Goal: Information Seeking & Learning: Learn about a topic

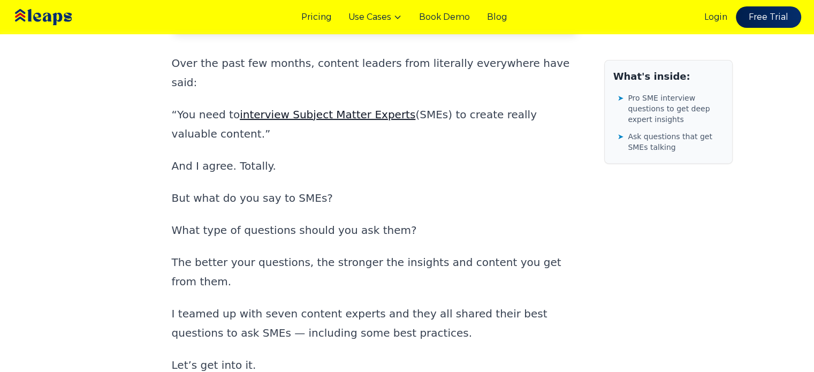
scroll to position [393, 0]
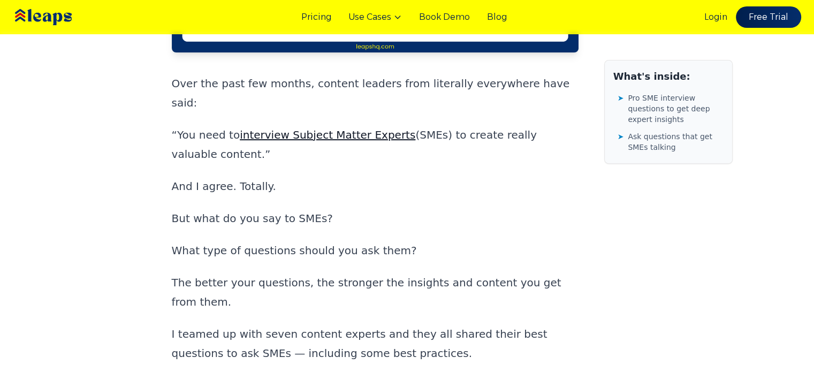
click at [307, 209] on p "But what do you say to SMEs?" at bounding box center [375, 218] width 407 height 19
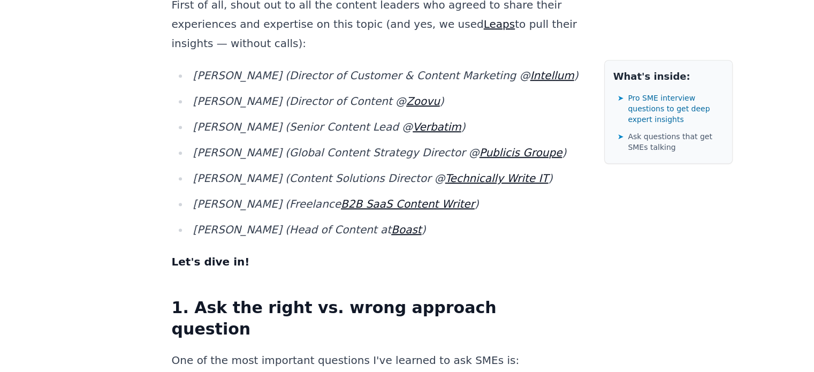
click at [303, 252] on p "Let's dive in!" at bounding box center [375, 261] width 407 height 19
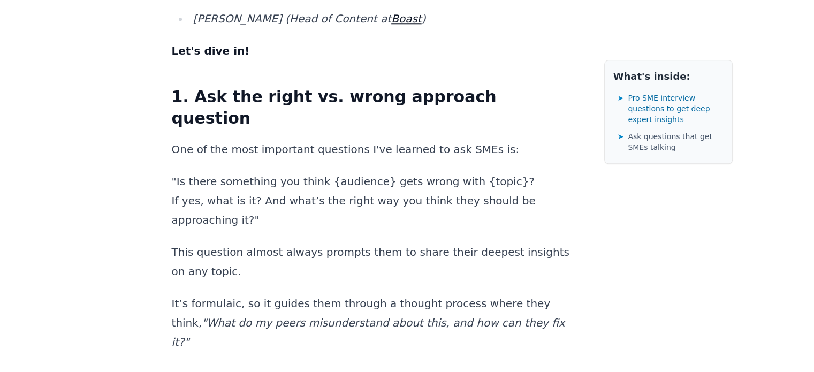
scroll to position [1098, 0]
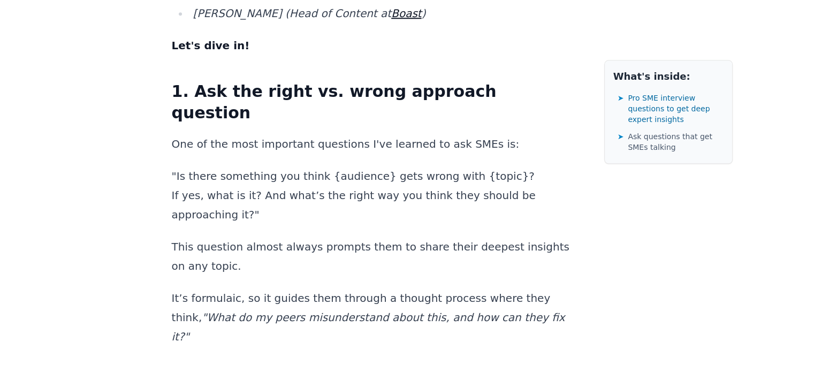
click at [303, 288] on p "It’s formulaic, so it guides them through a thought process where they think, "…" at bounding box center [375, 317] width 407 height 58
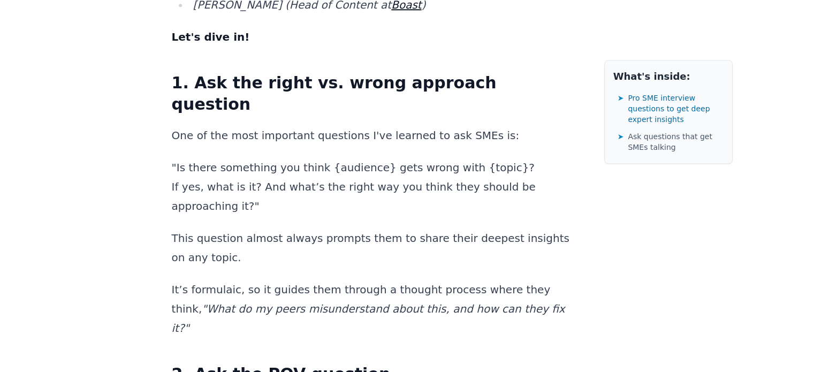
click at [303, 280] on p "It’s formulaic, so it guides them through a thought process where they think, "…" at bounding box center [375, 309] width 407 height 58
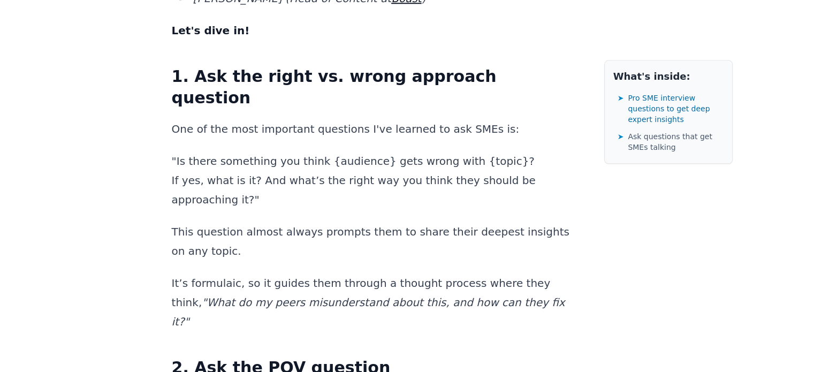
click at [259, 222] on p "This question almost always prompts them to share their deepest insights on any…" at bounding box center [375, 241] width 407 height 39
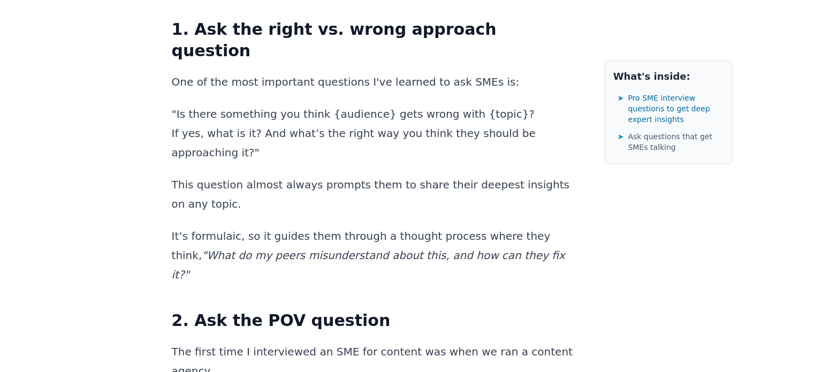
click at [300, 175] on p "This question almost always prompts them to share their deepest insights on any…" at bounding box center [375, 194] width 407 height 39
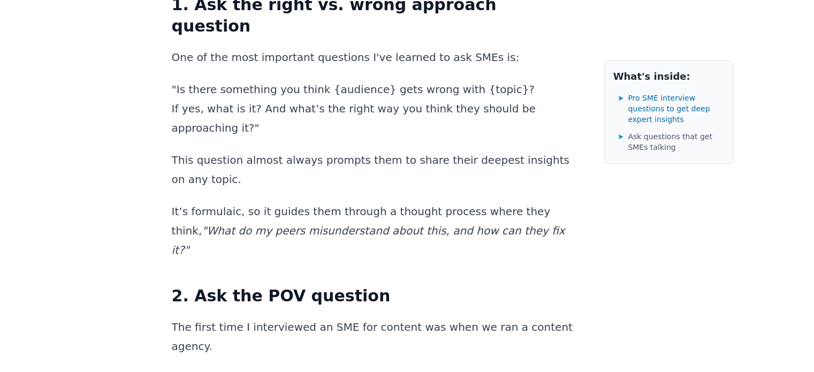
scroll to position [1187, 0]
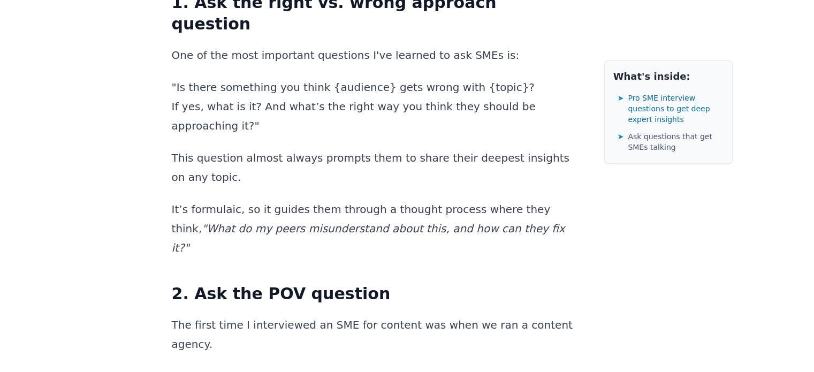
click at [208, 148] on p "This question almost always prompts them to share their deepest insights on any…" at bounding box center [375, 167] width 407 height 39
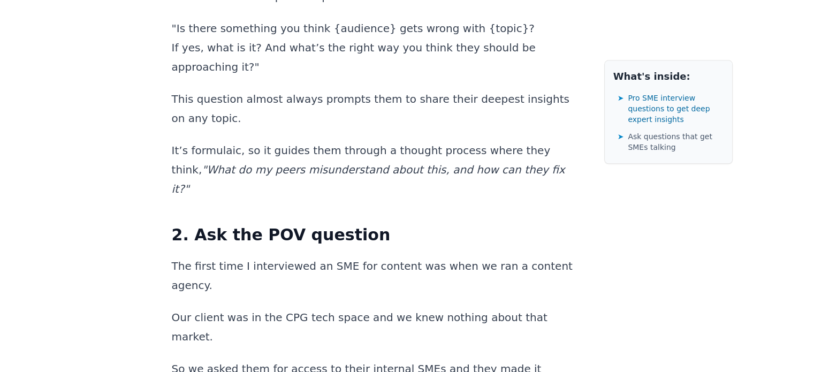
scroll to position [1252, 0]
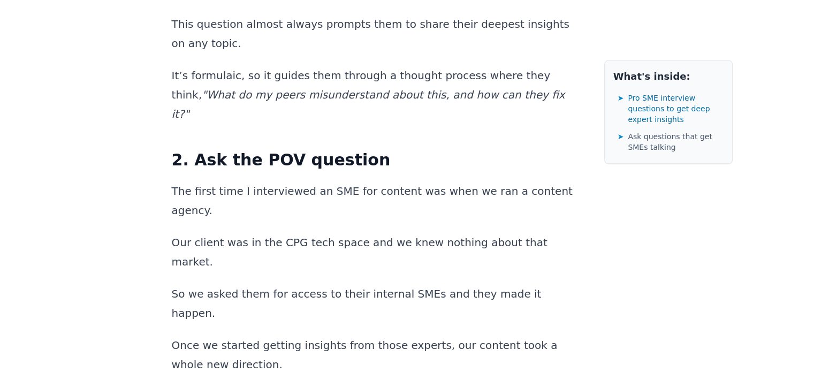
scroll to position [1339, 0]
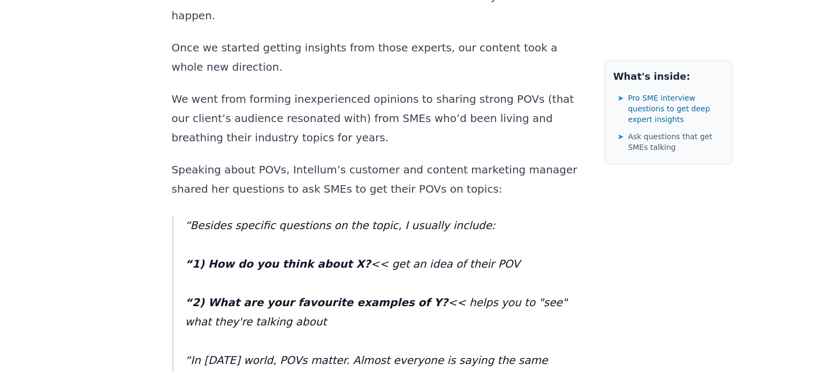
scroll to position [1620, 0]
